Goal: Contribute content: Contribute content

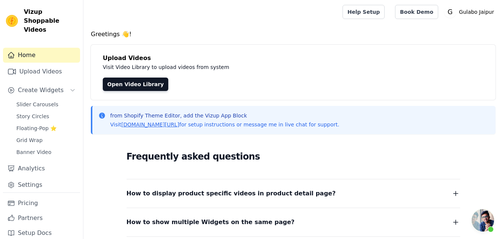
scroll to position [300, 0]
click at [44, 64] on link "Upload Videos" at bounding box center [41, 71] width 77 height 15
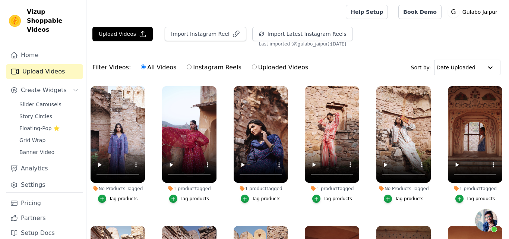
scroll to position [300, 0]
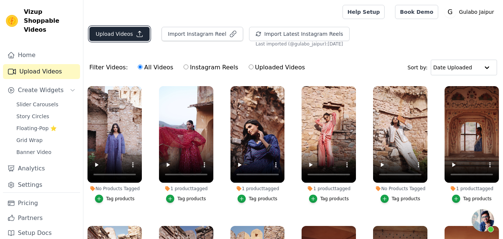
click at [103, 36] on button "Upload Videos" at bounding box center [119, 34] width 60 height 14
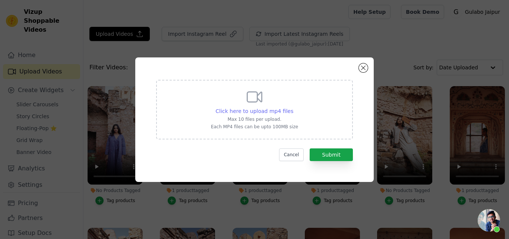
click at [269, 109] on span "Click here to upload mp4 files" at bounding box center [255, 111] width 78 height 6
click at [293, 107] on input "Click here to upload mp4 files Max 10 files per upload. Each MP4 files can be u…" at bounding box center [293, 107] width 0 height 0
type input "C:\fakepath\BETTY BLACK SKIRT.mp4"
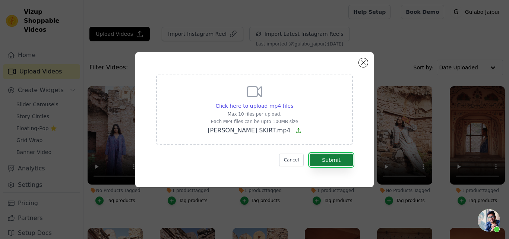
click at [332, 153] on button "Submit" at bounding box center [331, 159] width 43 height 13
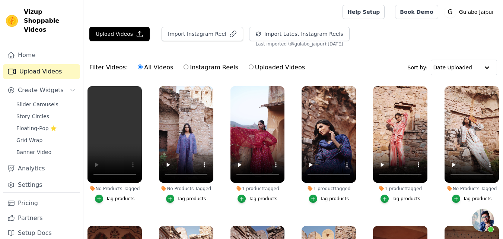
click at [107, 197] on button "Tag products" at bounding box center [115, 198] width 40 height 8
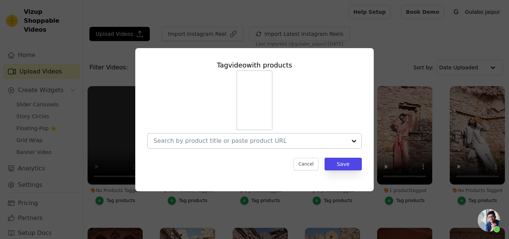
click at [181, 144] on input "No Products Tagged Tag video with products Cancel Save Tag products" at bounding box center [249, 140] width 193 height 7
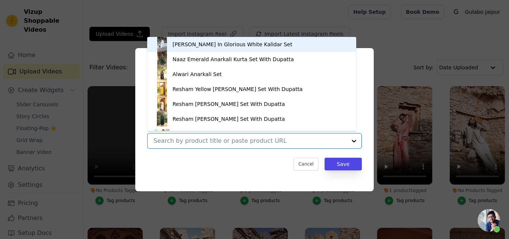
paste input "BETTY BLACK SKIRT"
type input "BETTY BLACK SKIRT"
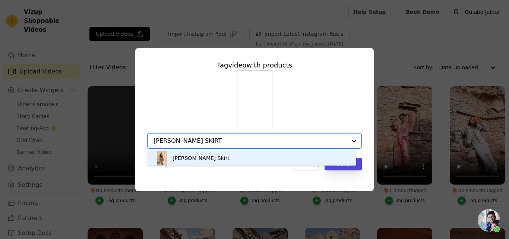
click at [180, 156] on div "Betty Black Skirt" at bounding box center [200, 157] width 57 height 7
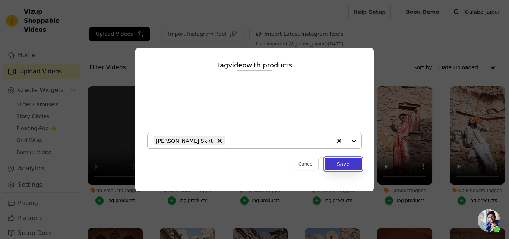
click at [344, 165] on button "Save" at bounding box center [342, 164] width 37 height 13
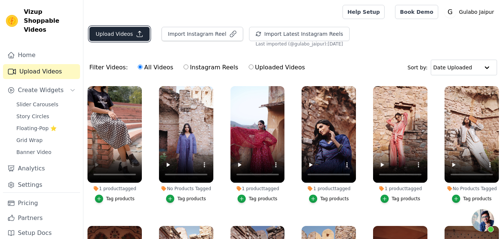
click at [102, 39] on button "Upload Videos" at bounding box center [119, 34] width 60 height 14
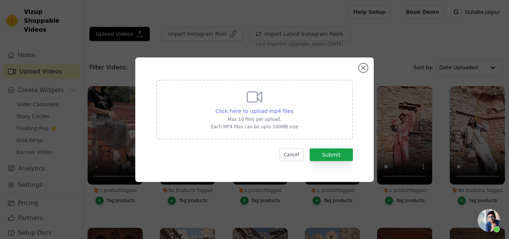
click at [239, 113] on span "Click here to upload mp4 files" at bounding box center [255, 111] width 78 height 6
click at [293, 107] on input "Click here to upload mp4 files Max 10 files per upload. Each MP4 files can be u…" at bounding box center [293, 107] width 0 height 0
type input "C:\fakepath\BETTY RED SKIRT.mp4"
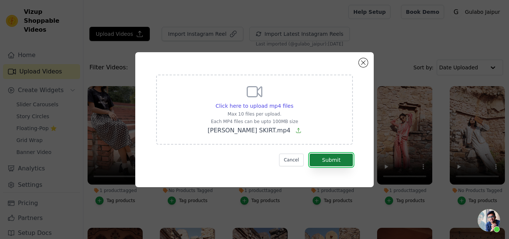
click at [334, 163] on button "Submit" at bounding box center [331, 159] width 43 height 13
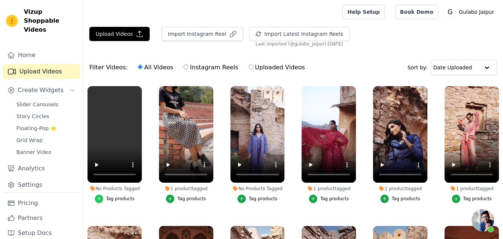
click at [101, 197] on icon "button" at bounding box center [98, 198] width 3 height 3
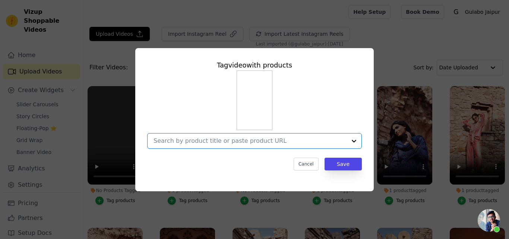
click at [204, 141] on input "No Products Tagged Tag video with products Option undefined, selected. Select i…" at bounding box center [249, 140] width 193 height 7
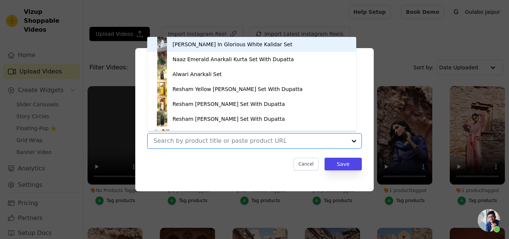
paste input "BETTY RED SKIRT"
type input "BETTY RED SKIRT"
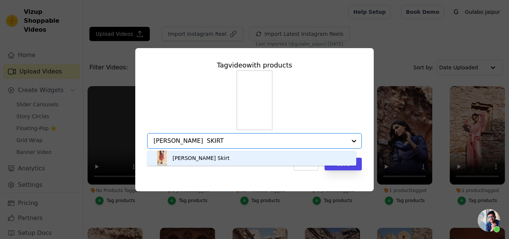
click at [190, 159] on div "Betty Red Skirt" at bounding box center [200, 157] width 57 height 7
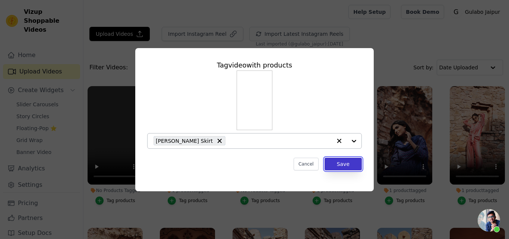
click at [346, 162] on button "Save" at bounding box center [342, 164] width 37 height 13
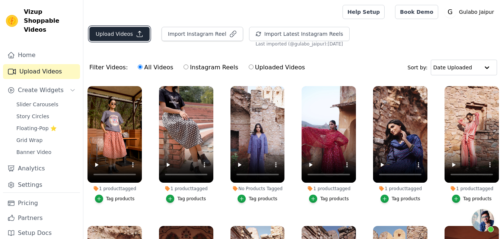
click at [117, 36] on button "Upload Videos" at bounding box center [119, 34] width 60 height 14
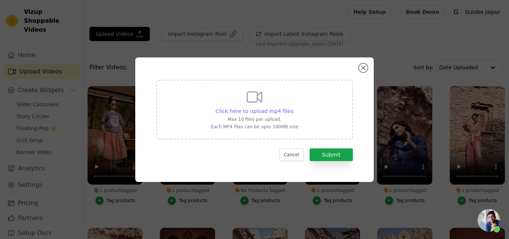
click at [248, 110] on span "Click here to upload mp4 files" at bounding box center [255, 111] width 78 height 6
click at [293, 107] on input "Click here to upload mp4 files Max 10 files per upload. Each MP4 files can be u…" at bounding box center [293, 107] width 0 height 0
type input "C:\fakepath\BETTY YELLOW SKIRT.mp4"
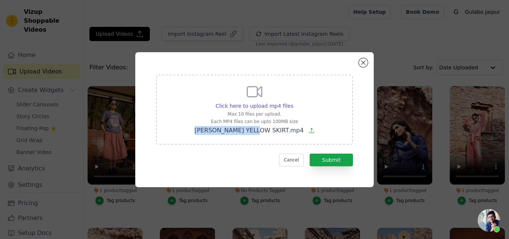
drag, startPoint x: 207, startPoint y: 131, endPoint x: 271, endPoint y: 134, distance: 63.8
click at [271, 134] on div "Click here to upload mp4 files Max 10 files per upload. Each MP4 files can be u…" at bounding box center [254, 110] width 197 height 70
copy span "BETTY YELLOW SKIRT"
click at [340, 159] on button "Submit" at bounding box center [331, 159] width 43 height 13
click at [333, 160] on button "Submit" at bounding box center [331, 159] width 43 height 13
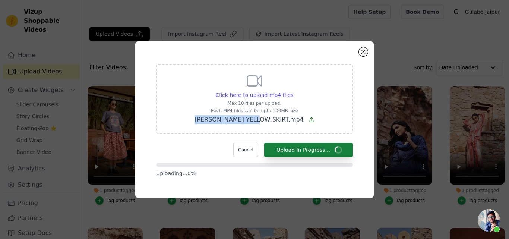
copy span "BETTY YELLOW SKIRT"
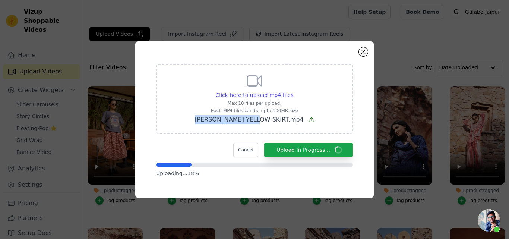
click at [227, 117] on span "BETTY YELLOW SKIRT.mp4" at bounding box center [248, 119] width 109 height 7
click at [293, 91] on input "Click here to upload mp4 files Max 10 files per upload. Each MP4 files can be u…" at bounding box center [293, 91] width 0 height 0
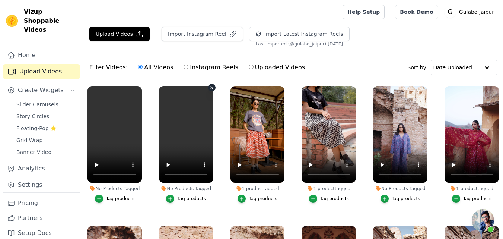
scroll to position [300, 0]
click at [139, 89] on icon "button" at bounding box center [140, 88] width 6 height 6
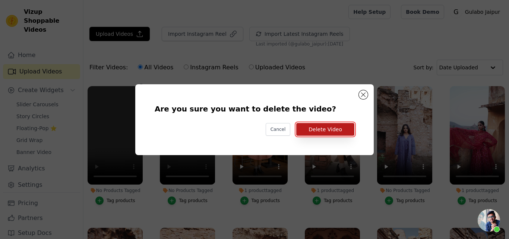
click at [347, 124] on button "Delete Video" at bounding box center [325, 129] width 58 height 13
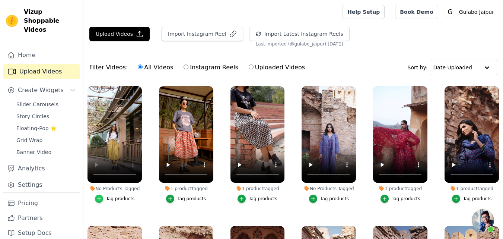
click at [101, 196] on icon "button" at bounding box center [98, 198] width 5 height 5
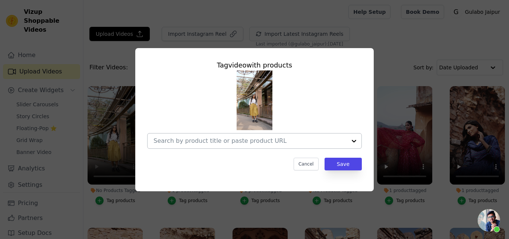
click at [183, 141] on input "No Products Tagged Tag video with products Cancel Save Tag products" at bounding box center [249, 140] width 193 height 7
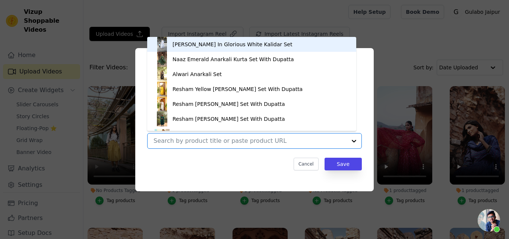
paste input "BETTY YELLOW SKIRT"
type input "BETTY YELLOW SKIRT"
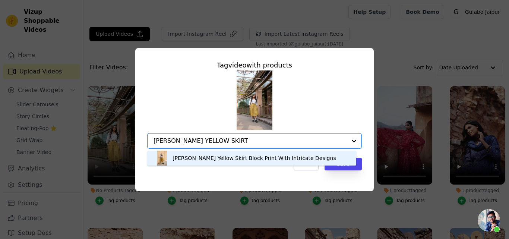
click at [191, 160] on div "Betty Yellow Skirt Block Print With Intricate Designs" at bounding box center [254, 157] width 164 height 7
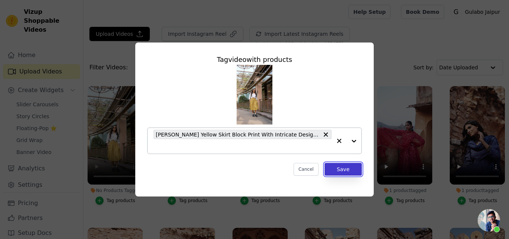
click at [348, 165] on button "Save" at bounding box center [342, 169] width 37 height 13
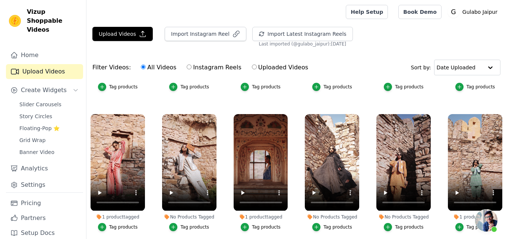
scroll to position [0, 0]
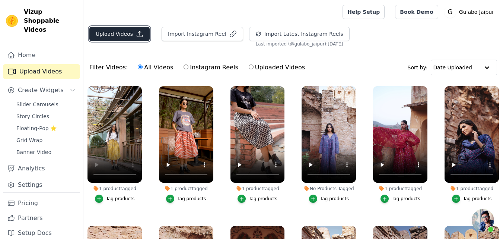
click at [113, 35] on button "Upload Videos" at bounding box center [119, 34] width 60 height 14
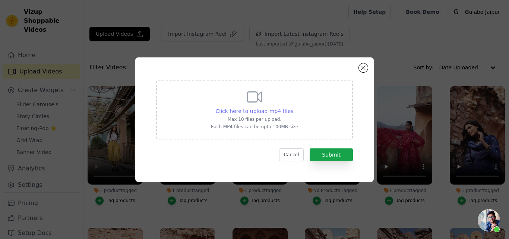
click at [271, 108] on span "Click here to upload mp4 files" at bounding box center [255, 111] width 78 height 6
click at [293, 107] on input "Click here to upload mp4 files Max 10 files per upload. Each MP4 files can be u…" at bounding box center [293, 107] width 0 height 0
type input "C:\fakepath\DILL PINK DRESS.mp4"
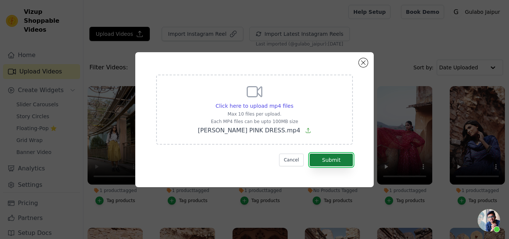
click at [339, 156] on button "Submit" at bounding box center [331, 159] width 43 height 13
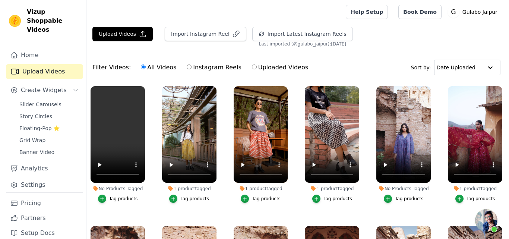
scroll to position [300, 0]
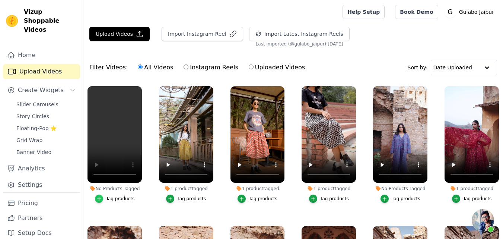
click at [102, 197] on icon "button" at bounding box center [98, 198] width 5 height 5
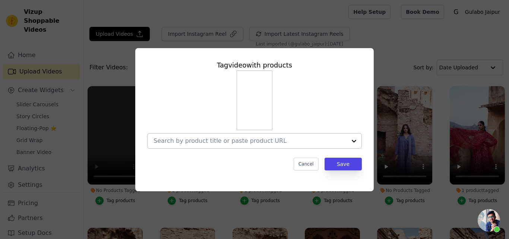
click at [192, 136] on div at bounding box center [249, 140] width 193 height 15
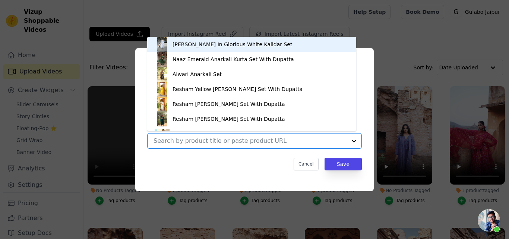
paste input "correct"
type input "correct"
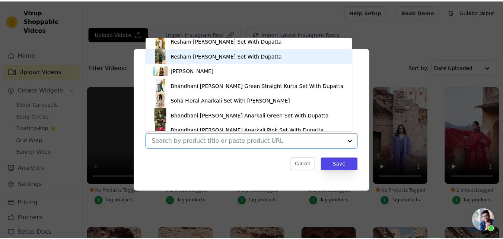
scroll to position [85, 0]
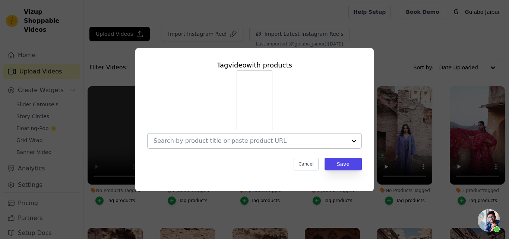
click at [192, 140] on input "No Products Tagged Tag video with products Cancel Save Tag products" at bounding box center [249, 140] width 193 height 7
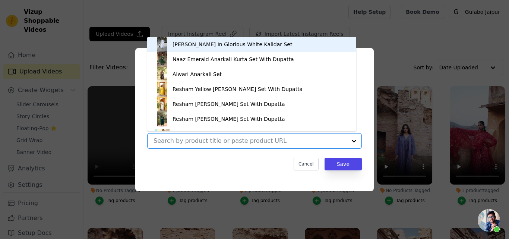
paste input "DILL PINK DRESS"
type input "DILL PINK DRESS"
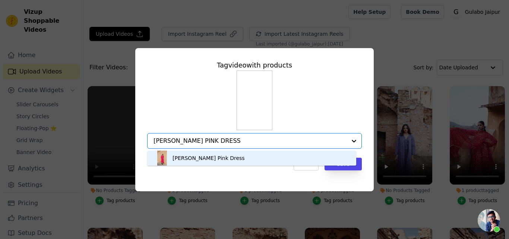
click at [194, 155] on div "Dill Pink Dress" at bounding box center [208, 157] width 72 height 7
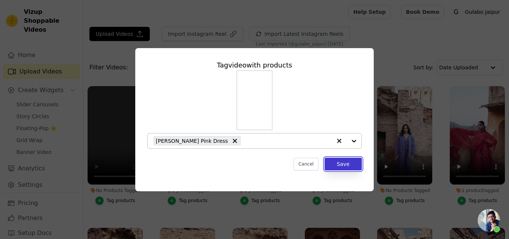
click at [345, 167] on button "Save" at bounding box center [342, 164] width 37 height 13
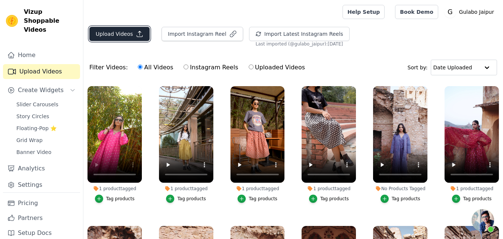
click at [120, 30] on button "Upload Videos" at bounding box center [119, 34] width 60 height 14
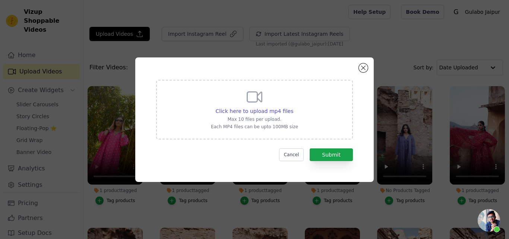
drag, startPoint x: 280, startPoint y: 110, endPoint x: 274, endPoint y: 107, distance: 6.7
click at [276, 108] on span "Click here to upload mp4 files" at bounding box center [255, 111] width 78 height 6
click at [263, 112] on span "Click here to upload mp4 files" at bounding box center [255, 111] width 78 height 6
click at [293, 107] on input "Click here to upload mp4 files Max 10 files per upload. Each MP4 files can be u…" at bounding box center [293, 107] width 0 height 0
type input "C:\fakepath\DILL RED DRESS.mp4"
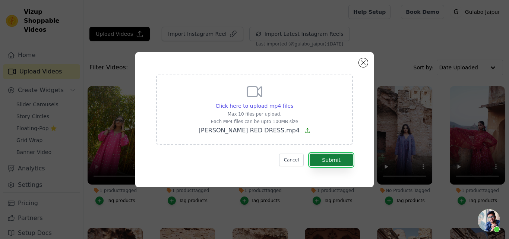
click at [327, 158] on button "Submit" at bounding box center [331, 159] width 43 height 13
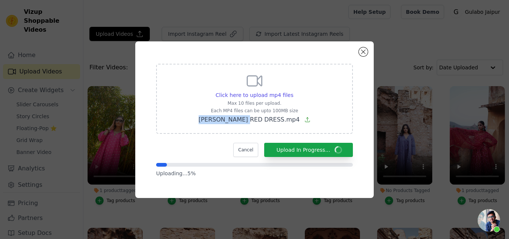
drag, startPoint x: 215, startPoint y: 123, endPoint x: 263, endPoint y: 123, distance: 47.3
click at [263, 123] on p "DILL RED DRESS.mp4" at bounding box center [255, 119] width 112 height 9
copy span "DILL RED DRESS"
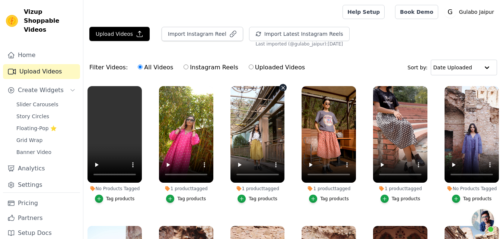
scroll to position [300, 0]
click at [99, 199] on icon "button" at bounding box center [98, 198] width 5 height 5
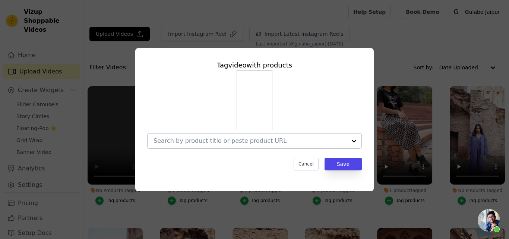
click at [184, 139] on input "No Products Tagged Tag video with products Cancel Save Tag products" at bounding box center [249, 140] width 193 height 7
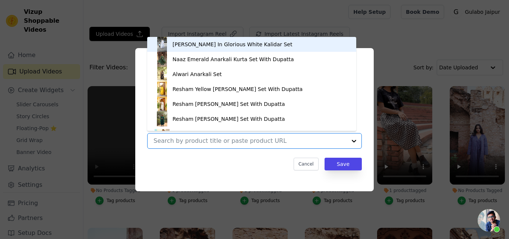
paste input "DILL RED DRESS"
type input "DILL RED DRESS"
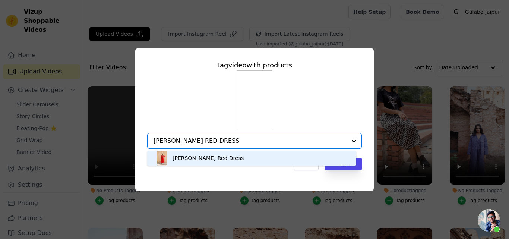
click at [185, 161] on div "Dill Red Dress" at bounding box center [207, 157] width 71 height 7
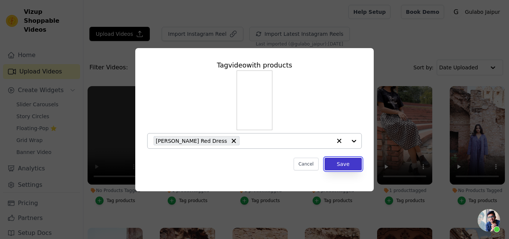
click at [347, 161] on button "Save" at bounding box center [342, 164] width 37 height 13
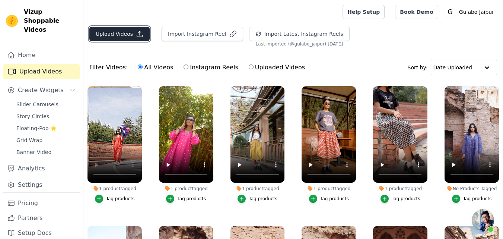
click at [110, 29] on button "Upload Videos" at bounding box center [119, 34] width 60 height 14
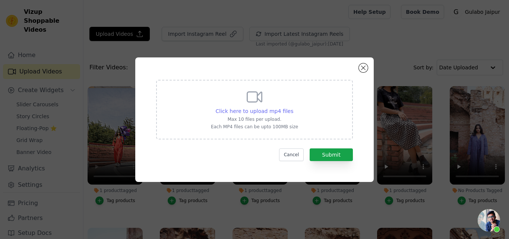
click at [256, 106] on div "Click here to upload mp4 files Max 10 files per upload. Each MP4 files can be u…" at bounding box center [254, 109] width 87 height 42
click at [293, 107] on input "Click here to upload mp4 files Max 10 files per upload. Each MP4 files can be u…" at bounding box center [293, 107] width 0 height 0
type input "C:\fakepath\DILL WHITE DRESS.mp4"
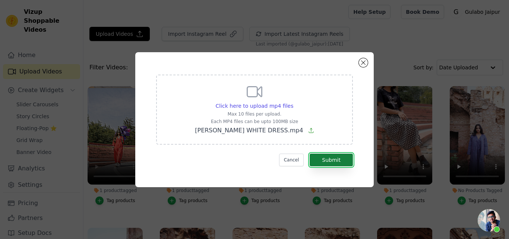
click at [332, 158] on button "Submit" at bounding box center [331, 159] width 43 height 13
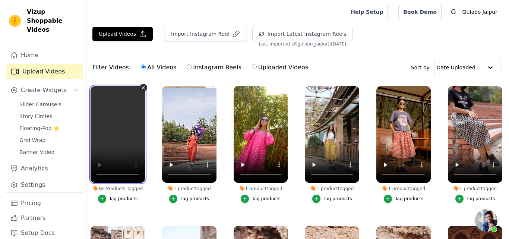
scroll to position [300, 0]
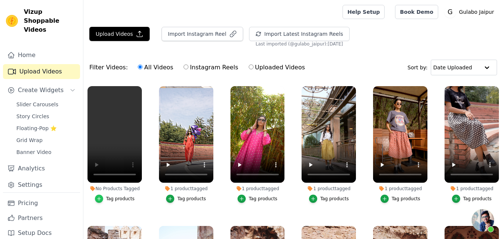
click at [102, 197] on icon "button" at bounding box center [98, 198] width 5 height 5
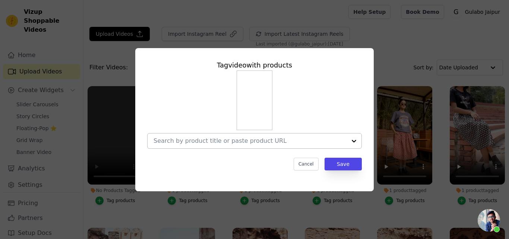
click at [216, 137] on input "No Products Tagged Tag video with products Cancel Save Tag products" at bounding box center [249, 140] width 193 height 7
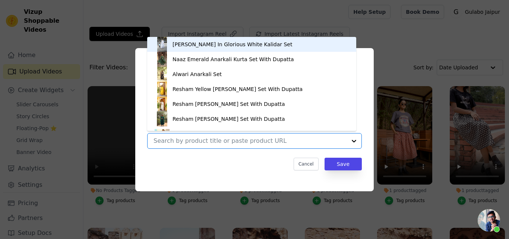
paste input "DILL WHITE DRESS"
type input "DILL WHITE DRESS"
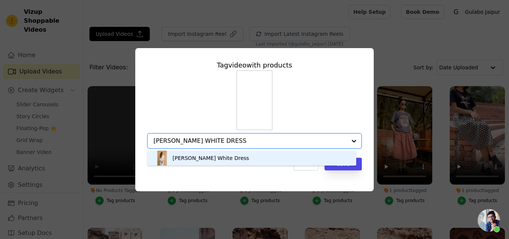
click at [195, 159] on div "Dill White Dress" at bounding box center [210, 157] width 76 height 7
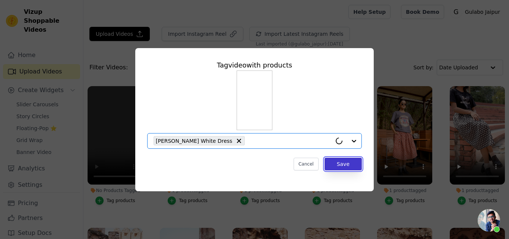
click at [351, 159] on button "Save" at bounding box center [342, 164] width 37 height 13
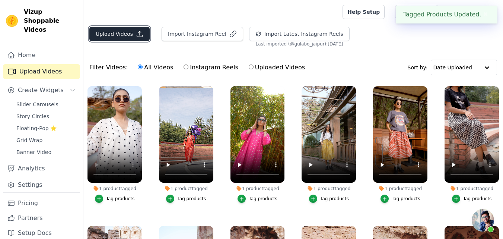
click at [123, 40] on button "Upload Videos" at bounding box center [119, 34] width 60 height 14
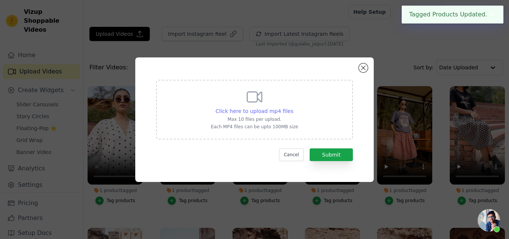
click at [237, 112] on span "Click here to upload mp4 files" at bounding box center [255, 111] width 78 height 6
click at [293, 107] on input "Click here to upload mp4 files Max 10 files per upload. Each MP4 files can be u…" at bounding box center [293, 107] width 0 height 0
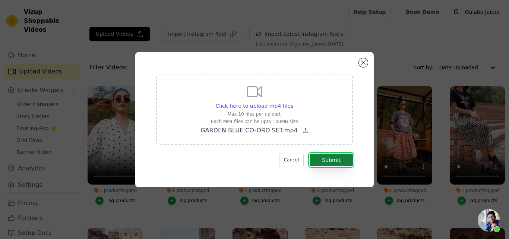
click at [333, 156] on button "Submit" at bounding box center [331, 159] width 43 height 13
click at [330, 159] on button "Submit" at bounding box center [331, 159] width 43 height 13
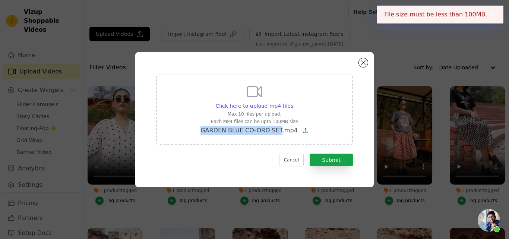
drag, startPoint x: 197, startPoint y: 131, endPoint x: 275, endPoint y: 132, distance: 77.5
click at [276, 132] on div "Click here to upload mp4 files Max 10 files per upload. Each MP4 files can be u…" at bounding box center [254, 110] width 197 height 70
copy span "GARDEN BLUE CO-ORD SE"
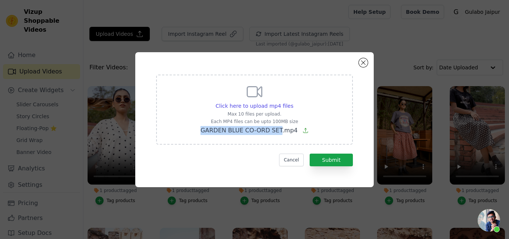
copy span "GARDEN BLUE CO-ORD SET"
click at [333, 158] on button "Submit" at bounding box center [331, 159] width 43 height 13
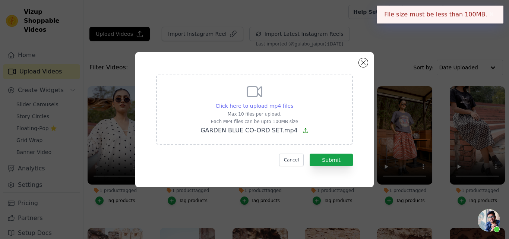
click at [249, 103] on span "Click here to upload mp4 files" at bounding box center [255, 106] width 78 height 6
click at [293, 102] on input "Click here to upload mp4 files Max 10 files per upload. Each MP4 files can be u…" at bounding box center [293, 102] width 0 height 0
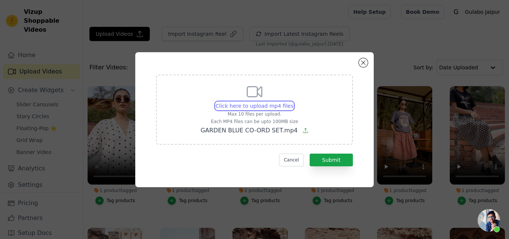
type input "C:\fakepath\GARDEN PINK CO-ORD SET.mp4"
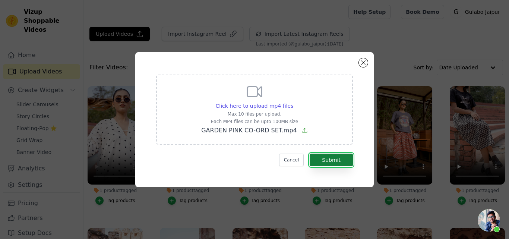
click at [341, 157] on button "Submit" at bounding box center [331, 159] width 43 height 13
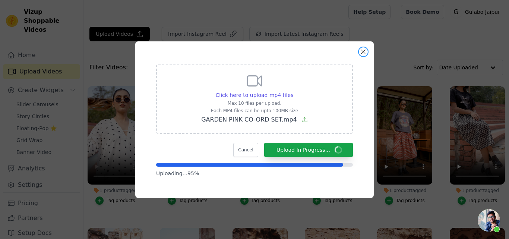
click button "Close modal" at bounding box center [363, 51] width 9 height 9
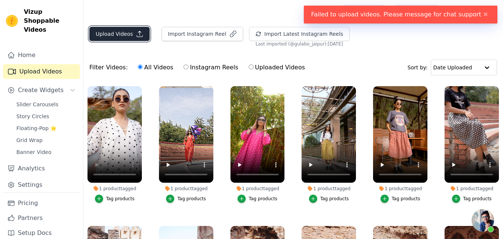
click at [127, 29] on button "Upload Videos" at bounding box center [119, 34] width 60 height 14
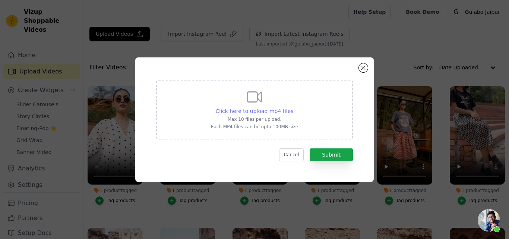
click at [263, 114] on span "Click here to upload mp4 files" at bounding box center [255, 111] width 78 height 6
click at [293, 107] on input "Click here to upload mp4 files Max 10 files per upload. Each MP4 files can be u…" at bounding box center [293, 107] width 0 height 0
type input "C:\fakepath\GARDEN PINK CO-ORD SET.mp4"
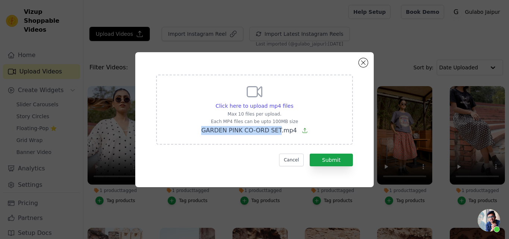
drag, startPoint x: 194, startPoint y: 133, endPoint x: 246, endPoint y: 131, distance: 51.8
click at [279, 131] on div "Click here to upload mp4 files Max 10 files per upload. Each MP4 files can be u…" at bounding box center [254, 110] width 197 height 70
copy span "GARDEN PINK CO-ORD SET"
click at [337, 160] on button "Submit" at bounding box center [331, 159] width 43 height 13
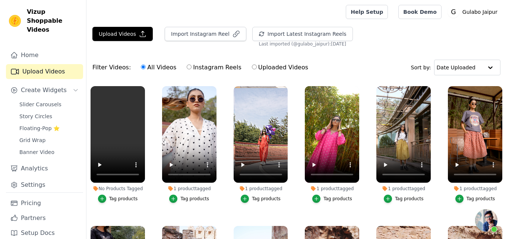
scroll to position [300, 0]
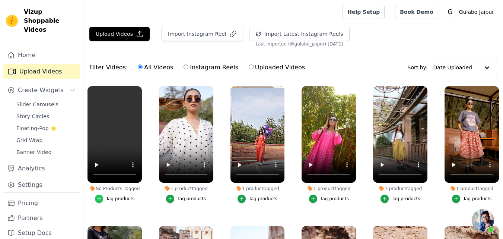
click at [101, 199] on icon "button" at bounding box center [98, 198] width 5 height 5
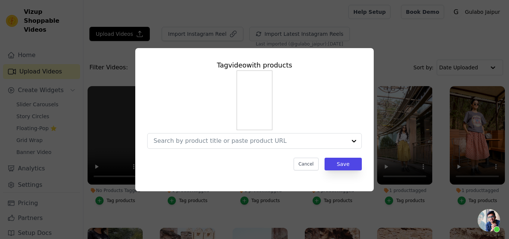
click at [260, 99] on img at bounding box center [255, 100] width 36 height 60
click at [304, 160] on button "Cancel" at bounding box center [306, 164] width 25 height 13
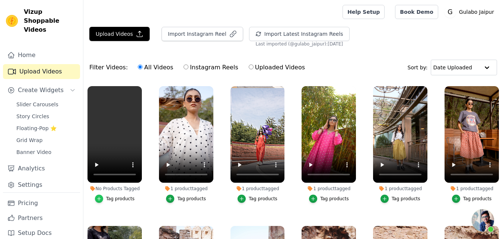
click at [103, 196] on div "button" at bounding box center [99, 198] width 8 height 8
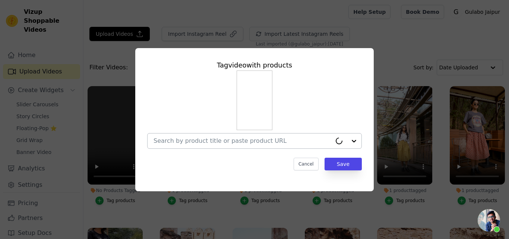
click at [187, 140] on input "No Products Tagged Tag video with products Cancel Save Tag products" at bounding box center [242, 140] width 178 height 7
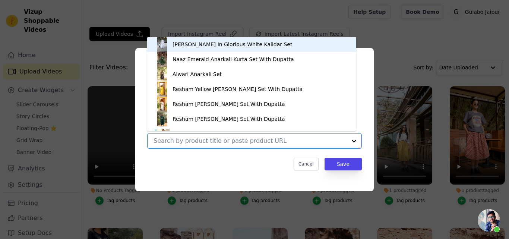
paste input "GARDEN PINK CO-ORD SET"
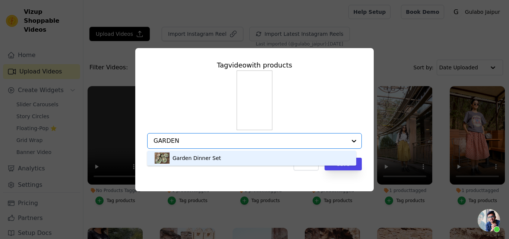
type input "GARDEN"
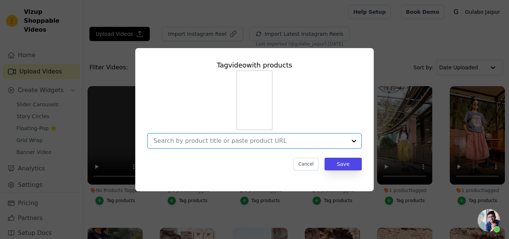
click at [205, 137] on input "No Products Tagged Tag video with products Option undefined, selected. Select i…" at bounding box center [249, 140] width 193 height 7
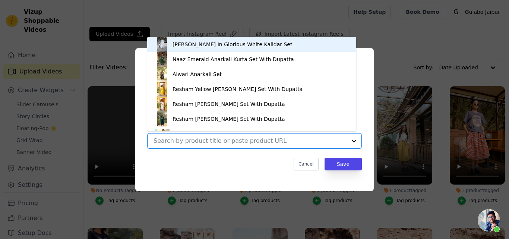
paste input "Garden Pink Co-Ord Set"
type input "Garden Pink Co-Ord Set"
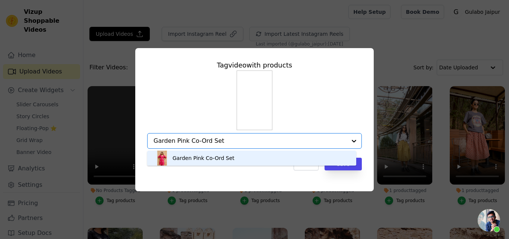
click at [199, 154] on div "Garden Pink Co-Ord Set" at bounding box center [252, 158] width 194 height 15
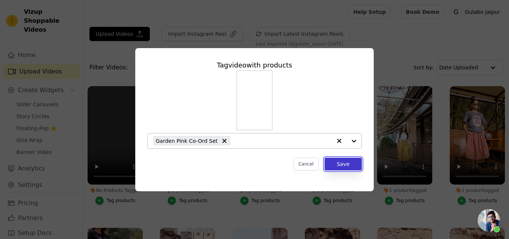
click at [339, 163] on button "Save" at bounding box center [342, 164] width 37 height 13
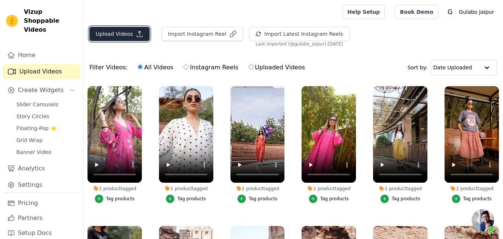
click at [110, 33] on button "Upload Videos" at bounding box center [119, 34] width 60 height 14
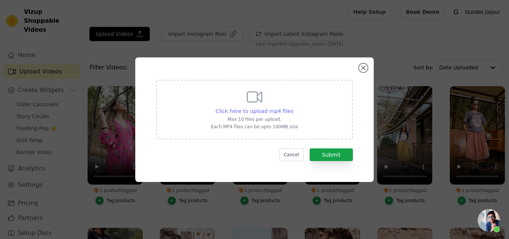
click at [237, 110] on span "Click here to upload mp4 files" at bounding box center [255, 111] width 78 height 6
click at [293, 107] on input "Click here to upload mp4 files Max 10 files per upload. Each MP4 files can be u…" at bounding box center [293, 107] width 0 height 0
type input "C:\fakepath\GARDEN YELLOW CO-ORD SET.mp4"
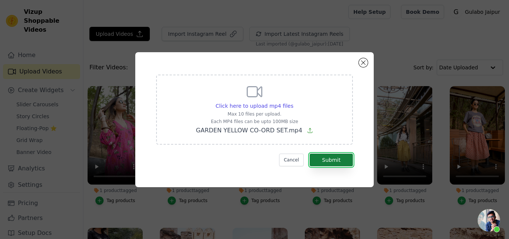
click at [330, 157] on button "Submit" at bounding box center [331, 159] width 43 height 13
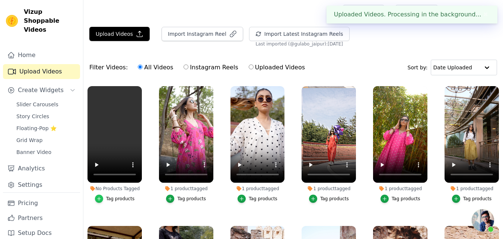
click at [103, 195] on div "button" at bounding box center [99, 198] width 8 height 8
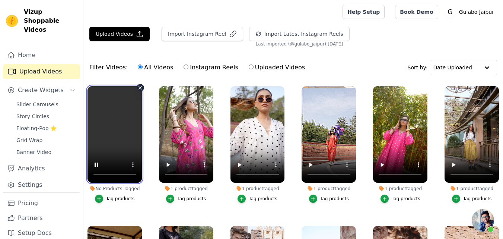
scroll to position [300, 0]
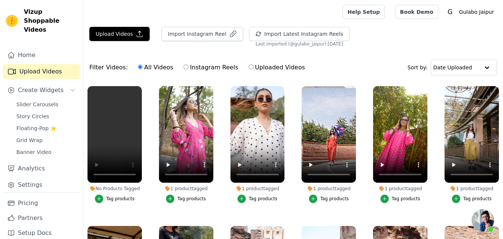
click at [107, 196] on div "Tag products" at bounding box center [120, 199] width 29 height 6
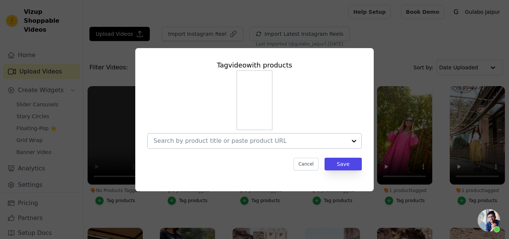
click at [190, 136] on div at bounding box center [249, 140] width 193 height 15
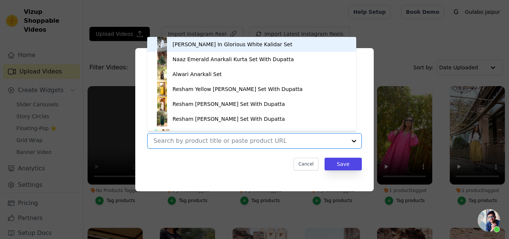
paste input "GARDEN YELLOW CO-ORD SET"
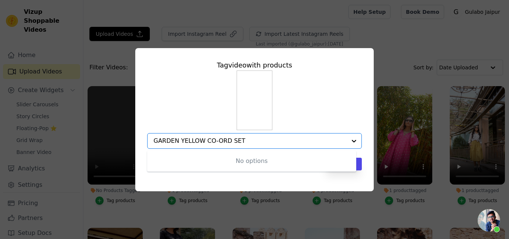
type input "GARDEN YELLOW CO-ORD SET"
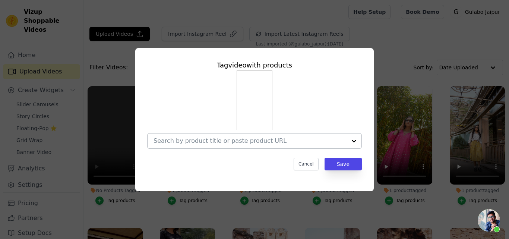
click at [196, 139] on input "No Products Tagged Tag video with products Cancel Save Tag products" at bounding box center [249, 140] width 193 height 7
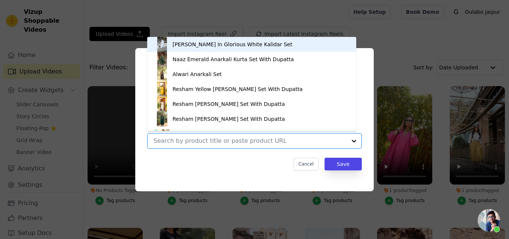
paste input "GARDEN YELLOW CO-ORD SET"
type input "GARDEN YELLOW CO-ORD SET"
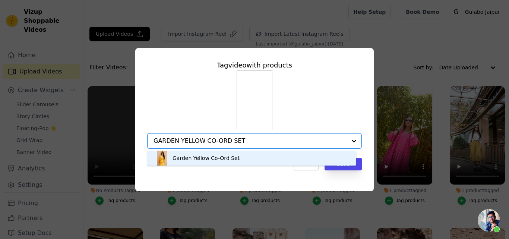
click at [203, 156] on div "Garden Yellow Co-Ord Set" at bounding box center [205, 157] width 67 height 7
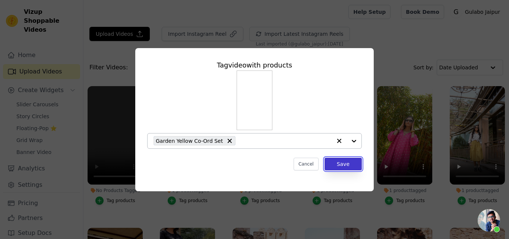
click at [348, 165] on button "Save" at bounding box center [342, 164] width 37 height 13
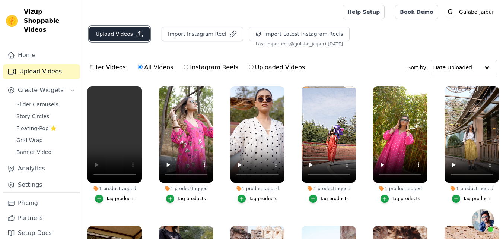
click at [118, 32] on button "Upload Videos" at bounding box center [119, 34] width 60 height 14
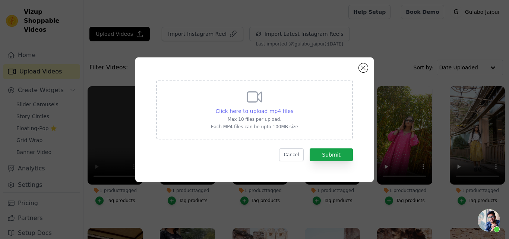
click at [241, 108] on span "Click here to upload mp4 files" at bounding box center [255, 111] width 78 height 6
click at [293, 107] on input "Click here to upload mp4 files Max 10 files per upload. Each MP4 files can be u…" at bounding box center [293, 107] width 0 height 0
type input "C:\fakepath\gulabo reel 4.mp4"
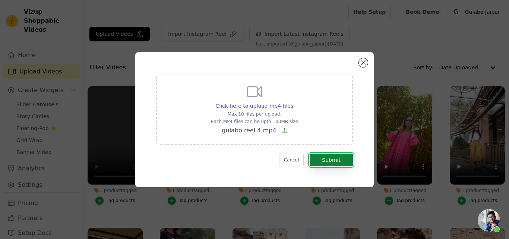
click at [332, 162] on button "Submit" at bounding box center [331, 159] width 43 height 13
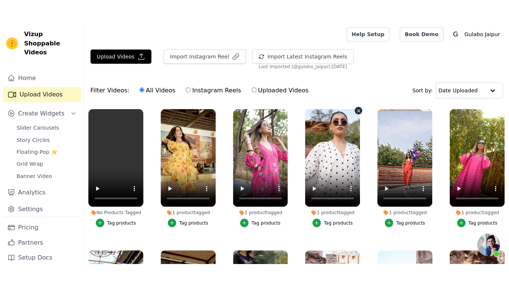
scroll to position [300, 0]
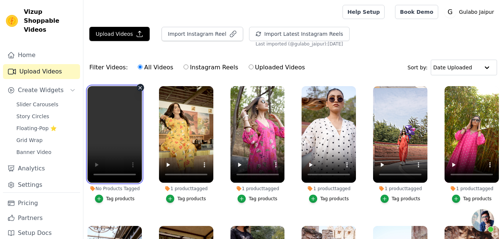
click at [115, 148] on video at bounding box center [115, 134] width 54 height 96
